Goal: Task Accomplishment & Management: Use online tool/utility

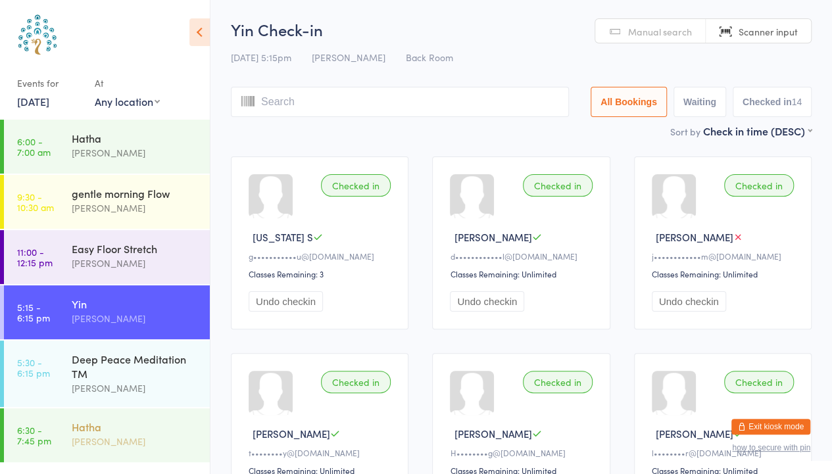
click at [146, 420] on div "Hatha" at bounding box center [135, 427] width 127 height 14
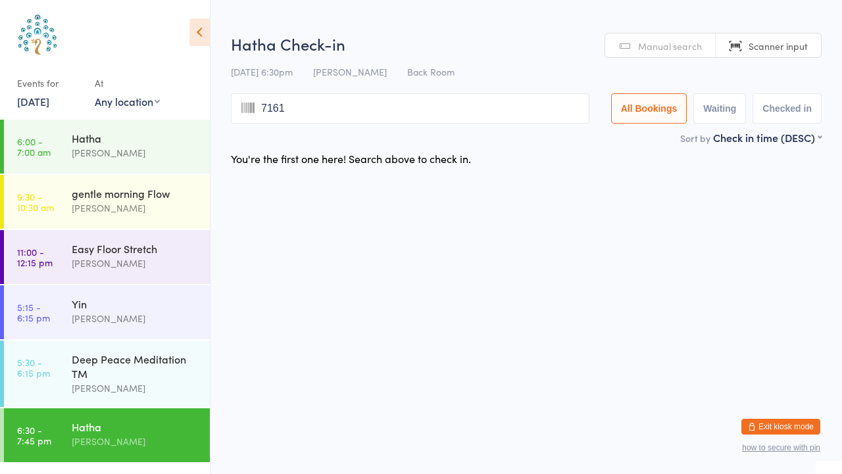
type input "7161"
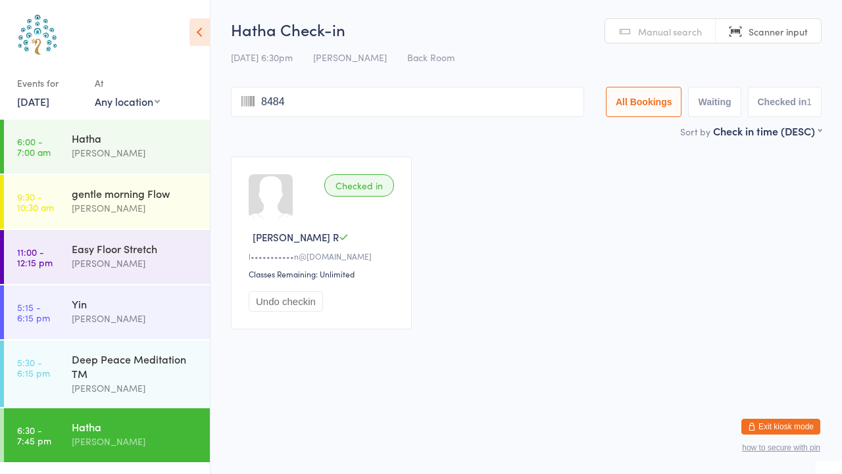
type input "8484"
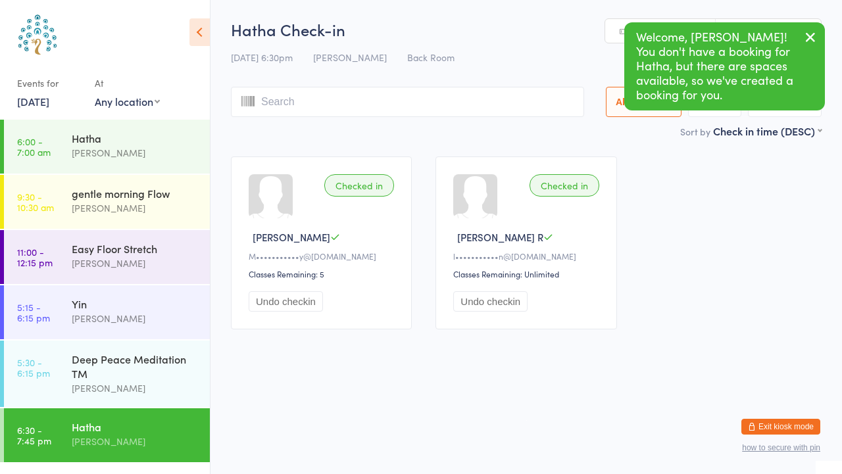
click at [710, 247] on div "Checked in [PERSON_NAME] [PERSON_NAME]•••••••••••y@[DOMAIN_NAME] Classes Remain…" at bounding box center [526, 243] width 615 height 197
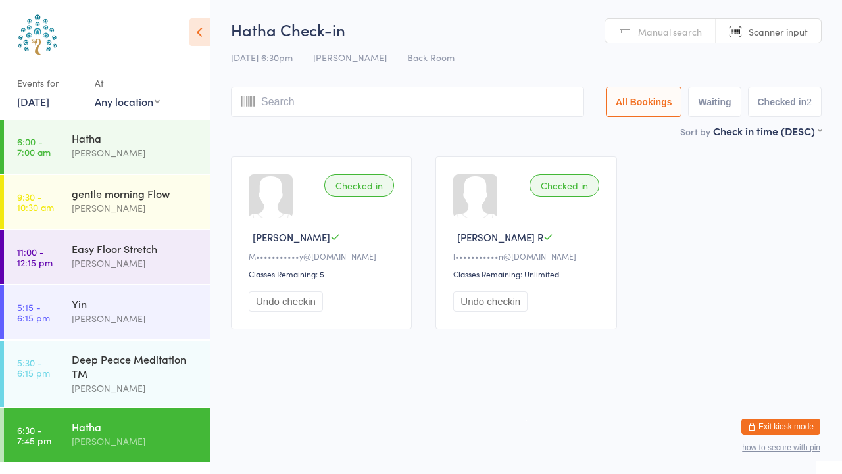
click at [763, 32] on span "Scanner input" at bounding box center [778, 31] width 59 height 13
type input "7701"
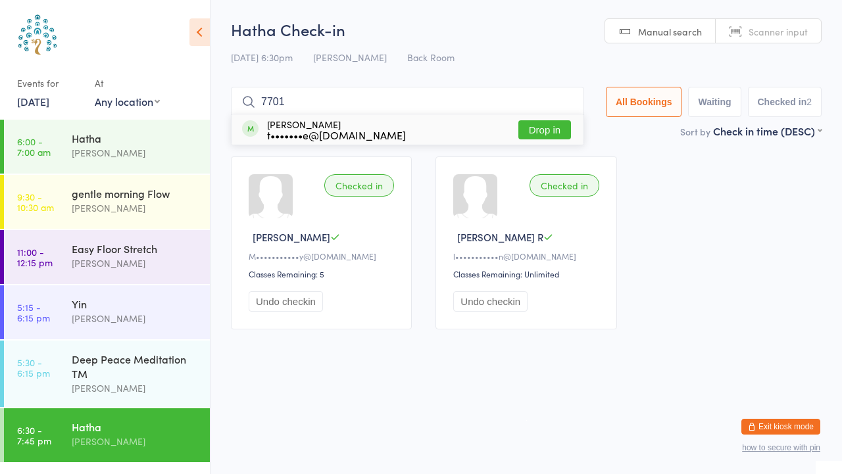
click at [550, 129] on button "Drop in" at bounding box center [545, 129] width 53 height 19
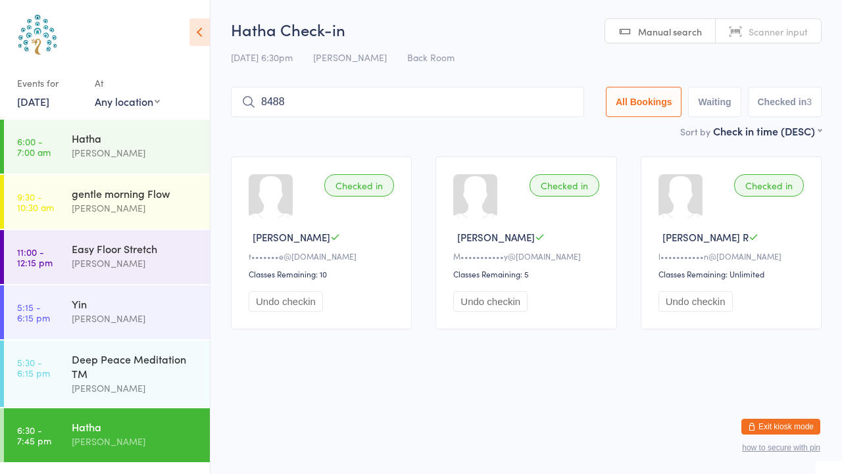
type input "8488"
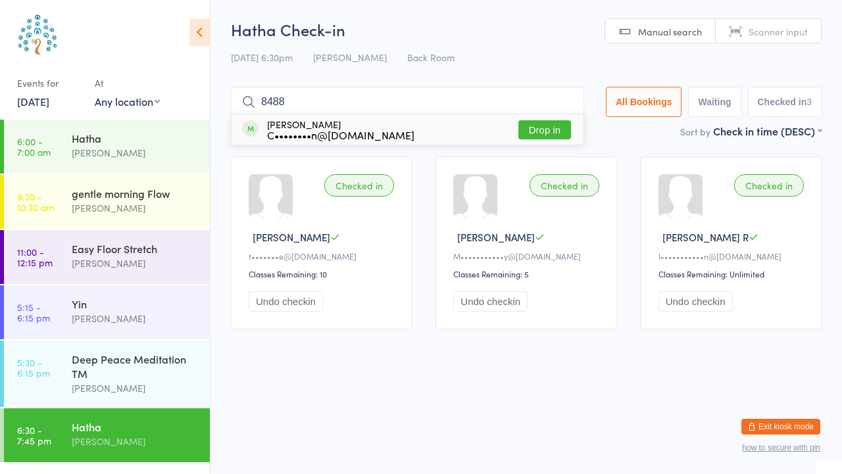
click at [544, 127] on button "Drop in" at bounding box center [545, 129] width 53 height 19
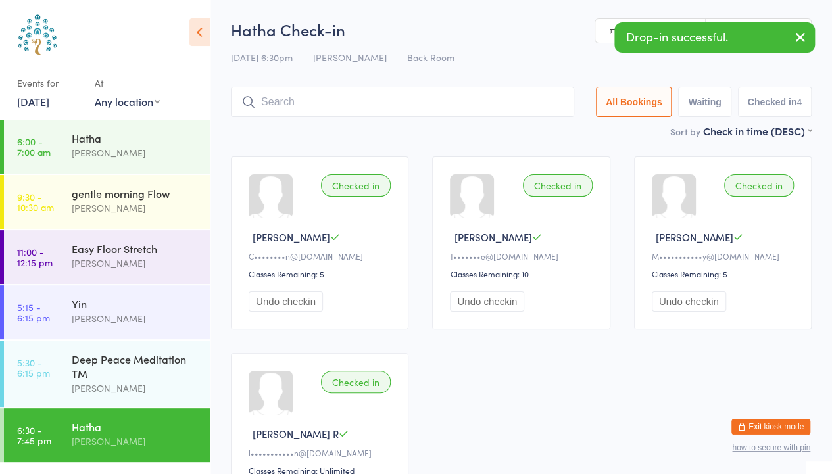
click at [805, 38] on icon "button" at bounding box center [801, 37] width 16 height 16
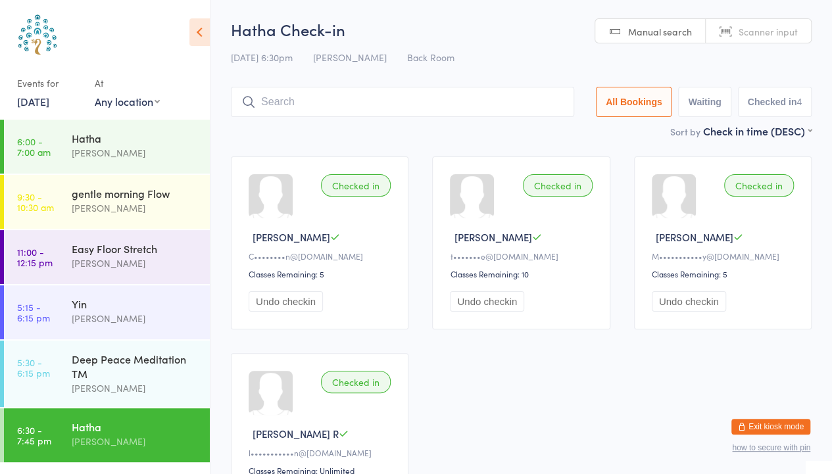
click at [772, 34] on span "Scanner input" at bounding box center [768, 31] width 59 height 13
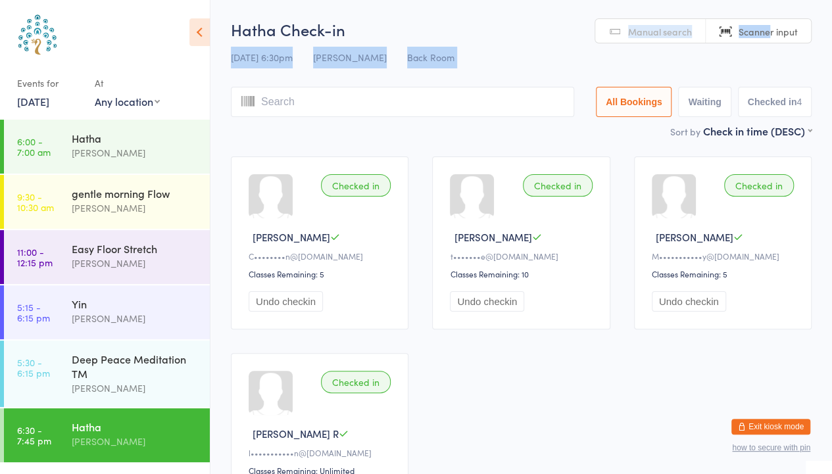
drag, startPoint x: 772, startPoint y: 34, endPoint x: 763, endPoint y: -38, distance: 71.6
click at [763, 0] on html "You have now entered Kiosk Mode. Members will be able to check themselves in us…" at bounding box center [416, 237] width 832 height 474
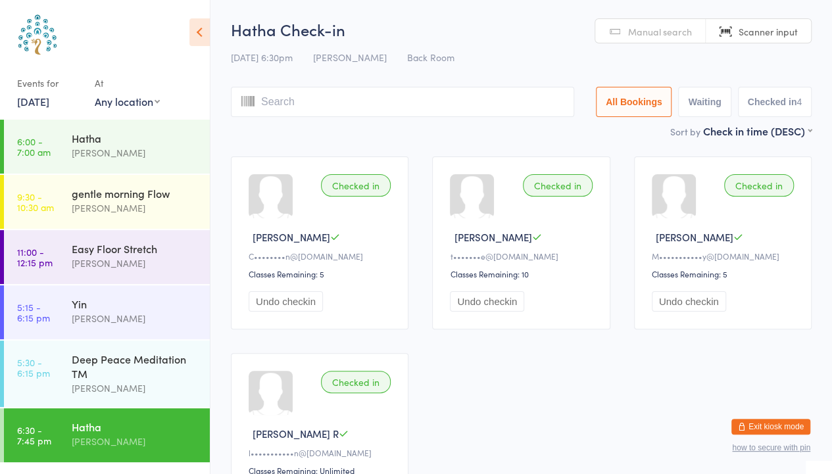
click at [798, 29] on span "Scanner input" at bounding box center [768, 31] width 59 height 13
type input "8470"
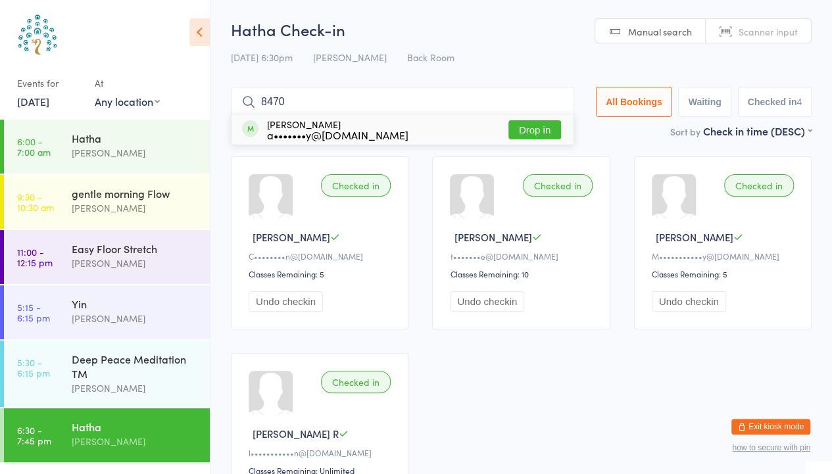
click at [545, 127] on button "Drop in" at bounding box center [535, 129] width 53 height 19
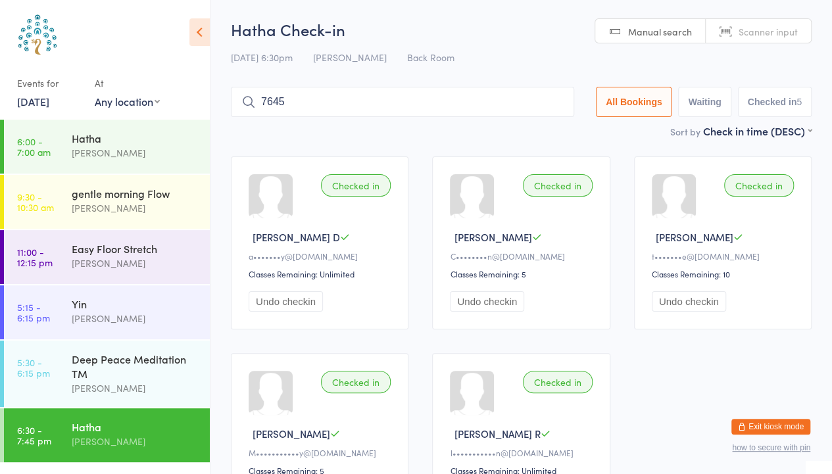
type input "7645"
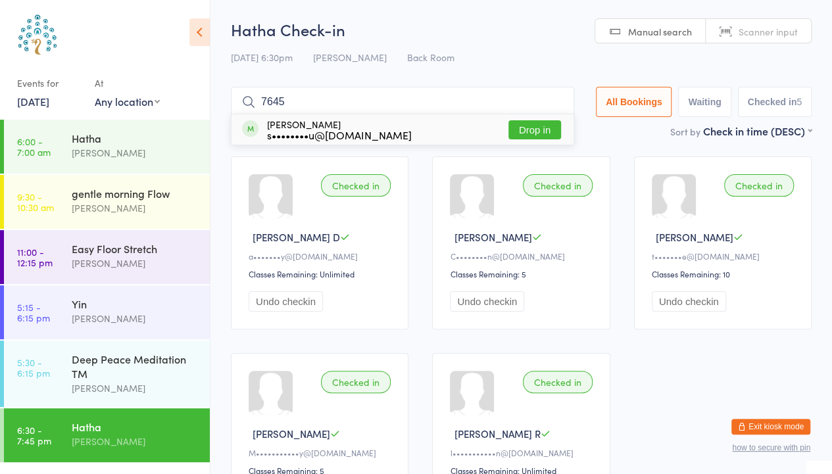
click at [532, 128] on button "Drop in" at bounding box center [535, 129] width 53 height 19
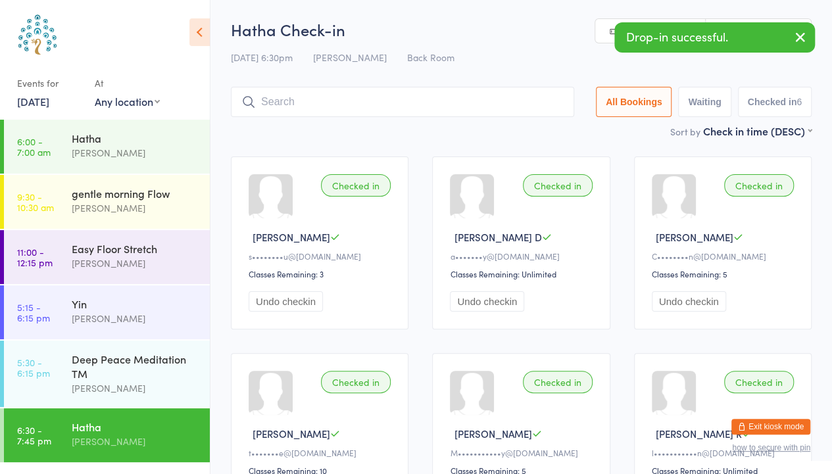
click at [790, 47] on button "button" at bounding box center [800, 38] width 29 height 30
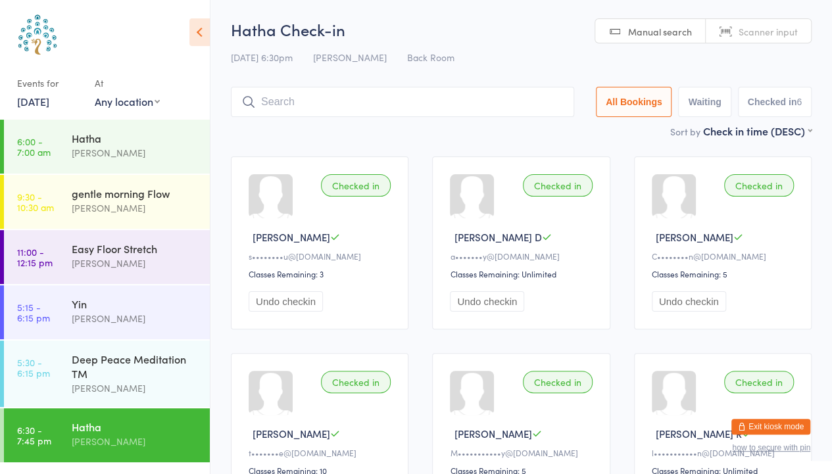
click at [740, 31] on span "Scanner input" at bounding box center [768, 31] width 59 height 13
click at [736, 31] on link "Scanner input" at bounding box center [758, 31] width 105 height 25
type input "7357"
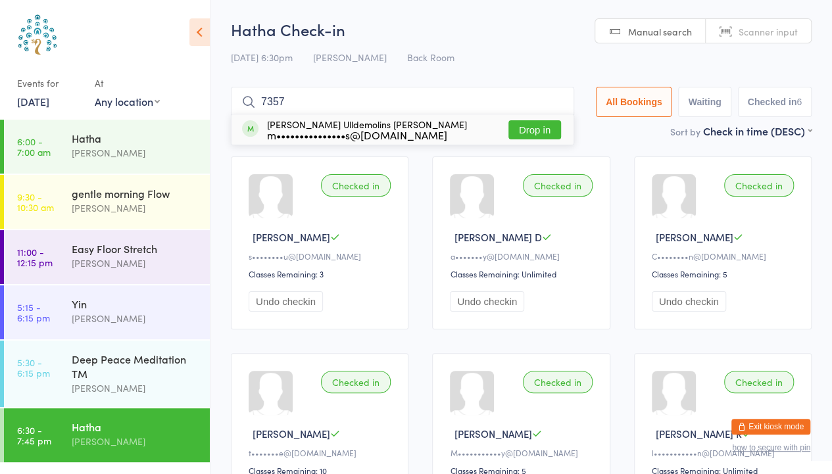
click at [522, 134] on button "Drop in" at bounding box center [535, 129] width 53 height 19
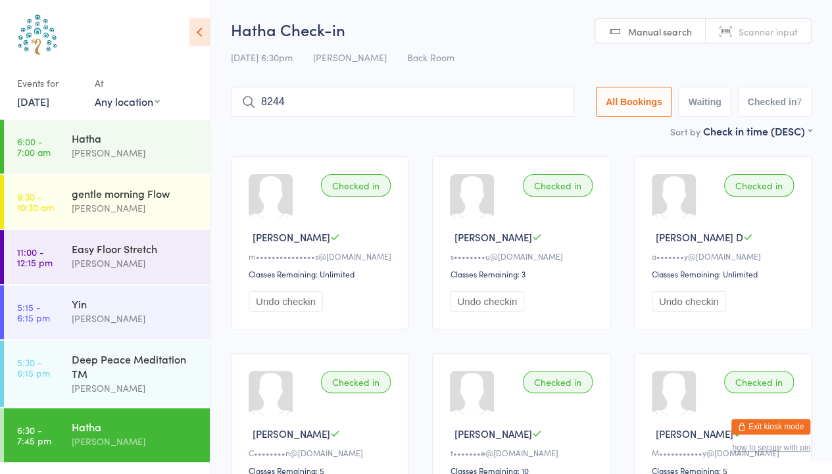
type input "8244"
